Goal: Task Accomplishment & Management: Use online tool/utility

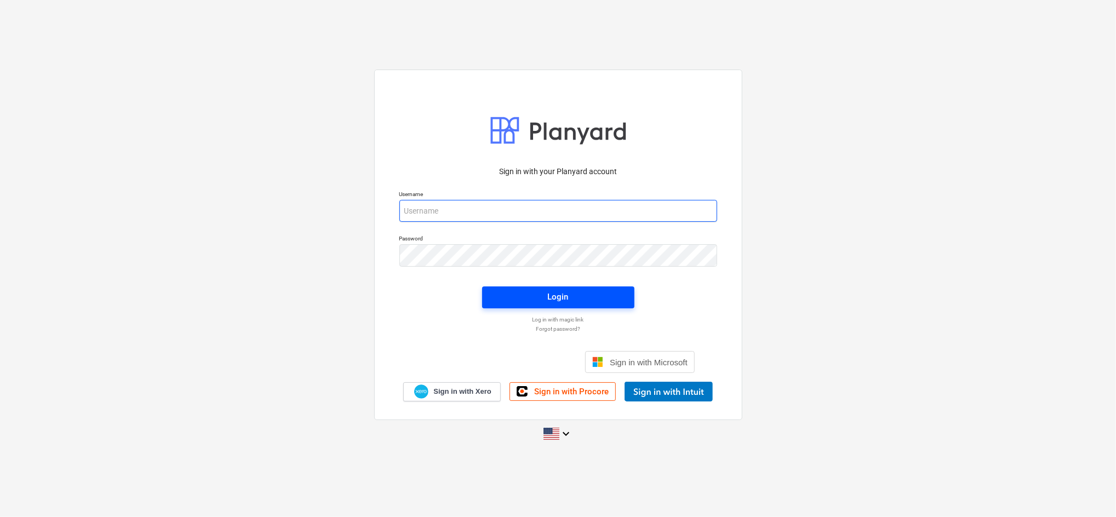
type input "[EMAIL_ADDRESS][DOMAIN_NAME]"
click at [561, 300] on div "Login" at bounding box center [558, 297] width 21 height 14
